Goal: Navigation & Orientation: Go to known website

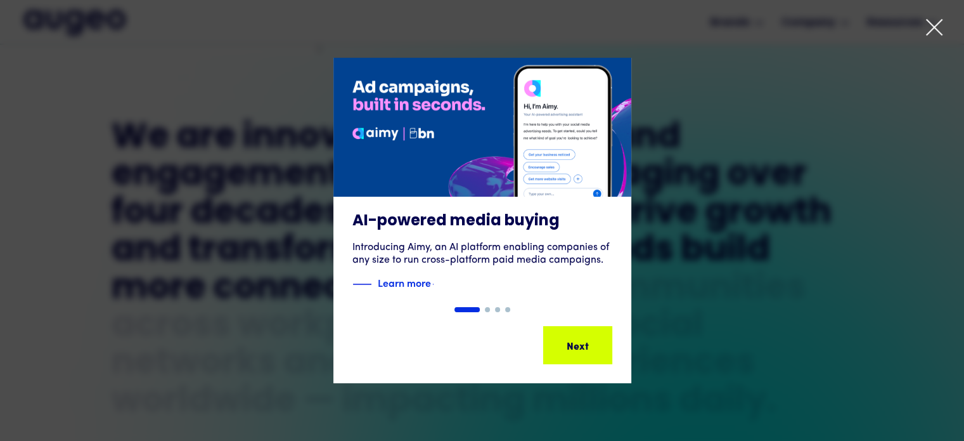
click at [929, 28] on icon at bounding box center [934, 27] width 19 height 19
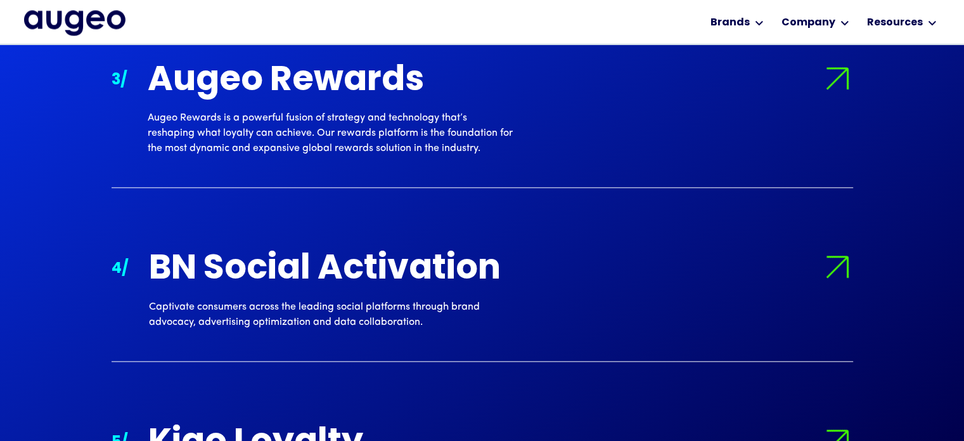
scroll to position [1534, 0]
